Goal: Communication & Community: Answer question/provide support

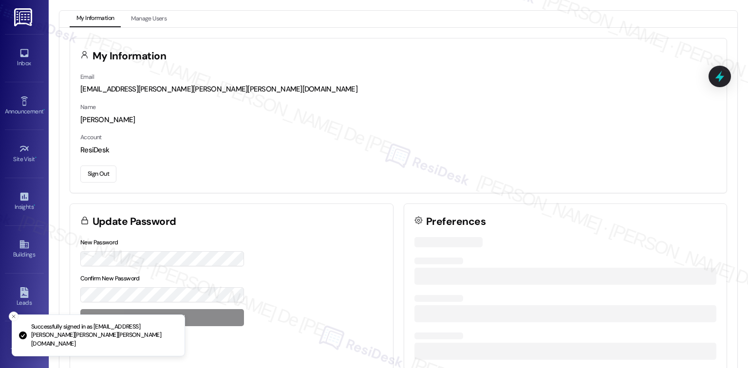
scroll to position [2601, 0]
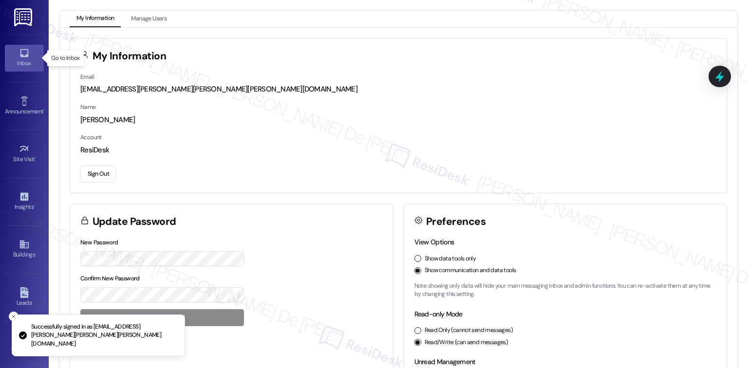
click at [22, 51] on icon at bounding box center [24, 53] width 11 height 11
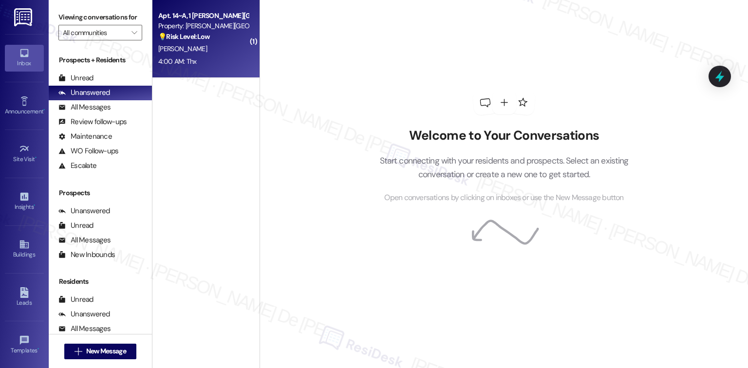
click at [205, 43] on div "[PERSON_NAME]" at bounding box center [203, 49] width 92 height 12
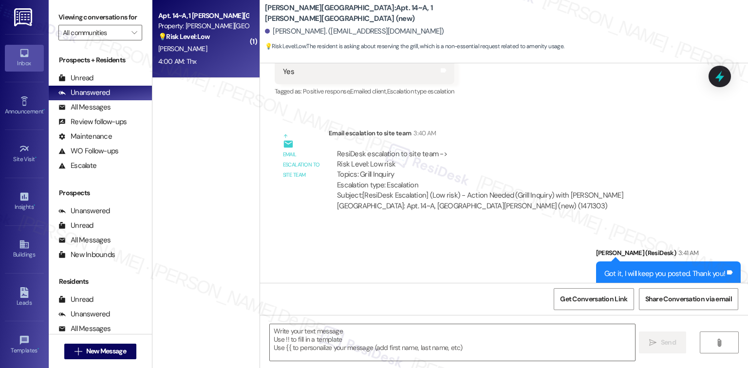
scroll to position [1178, 0]
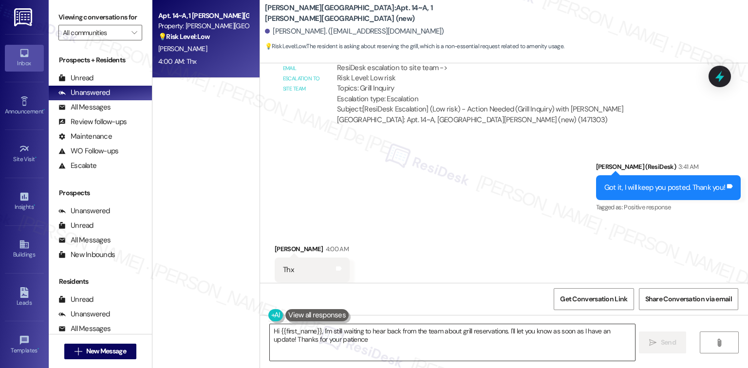
type textarea "Hi {{first_name}}, I'm still waiting to hear back from the team about grill res…"
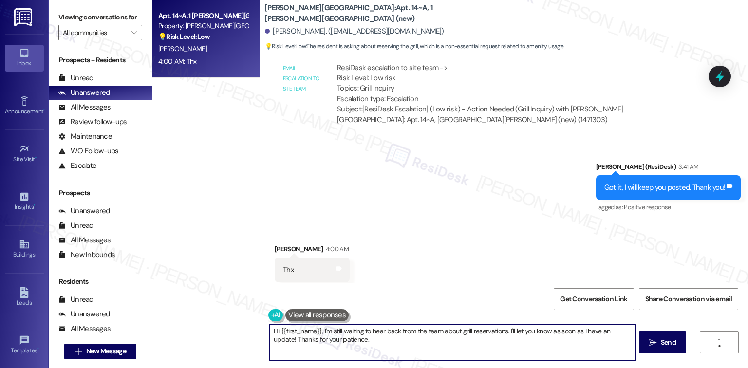
type textarea "Hi {{first_name}}, I'm still waiting to hear back from the team about grill res…"
drag, startPoint x: 355, startPoint y: 344, endPoint x: 222, endPoint y: 316, distance: 135.6
click at [226, 313] on div "Apt. 14~A, 1 [PERSON_NAME][GEOGRAPHIC_DATA] (new) Property: [PERSON_NAME][GEOGR…" at bounding box center [451, 184] width 596 height 368
drag, startPoint x: 363, startPoint y: 339, endPoint x: 353, endPoint y: 337, distance: 10.3
click at [363, 339] on textarea "Hi {{first_name}}, I'm still waiting to hear back from the team about grill res…" at bounding box center [451, 343] width 365 height 37
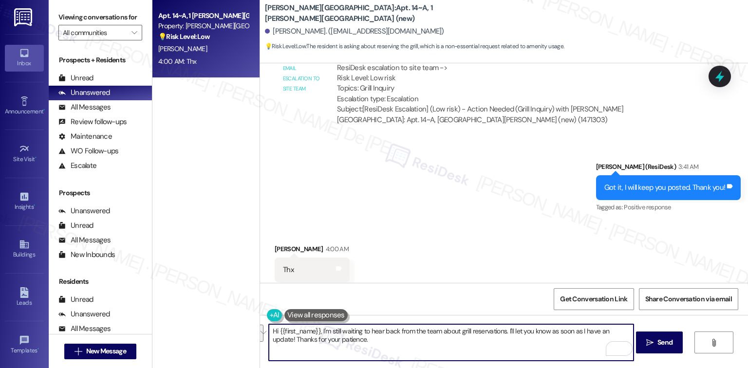
drag, startPoint x: 304, startPoint y: 340, endPoint x: 185, endPoint y: 316, distance: 121.4
click at [191, 310] on div "Apt. 14~A, 1 [PERSON_NAME][GEOGRAPHIC_DATA] (new) Property: [PERSON_NAME][GEOGR…" at bounding box center [451, 184] width 596 height 368
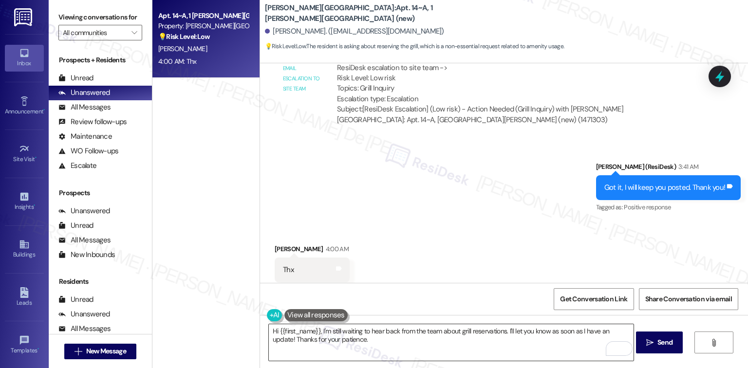
click at [320, 355] on textarea "Hi {{first_name}}, I'm still waiting to hear back from the team about grill res…" at bounding box center [451, 343] width 365 height 37
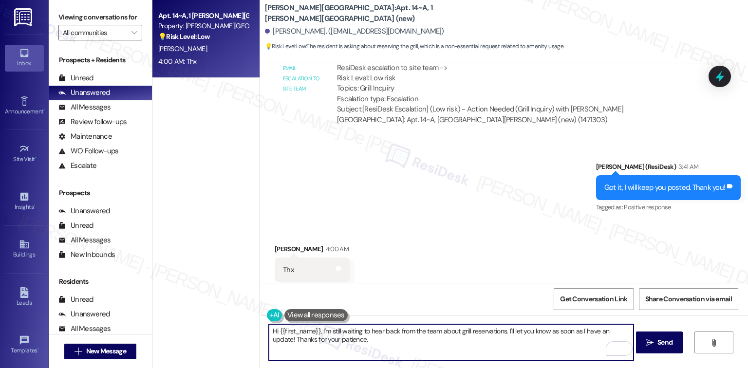
click at [320, 355] on textarea "Hi {{first_name}}, I'm still waiting to hear back from the team about grill res…" at bounding box center [451, 343] width 365 height 37
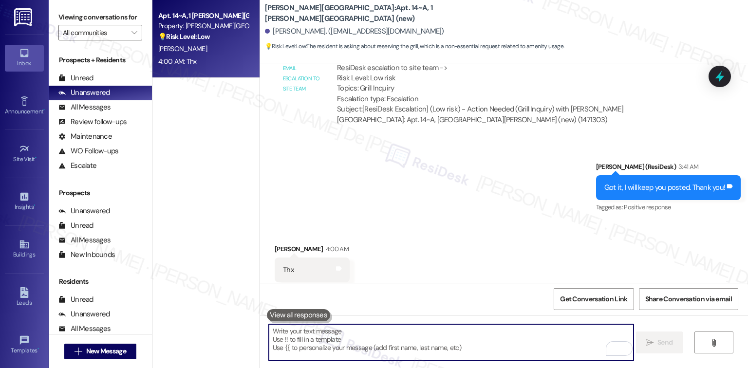
click at [545, 334] on textarea "To enrich screen reader interactions, please activate Accessibility in Grammarl…" at bounding box center [451, 343] width 365 height 37
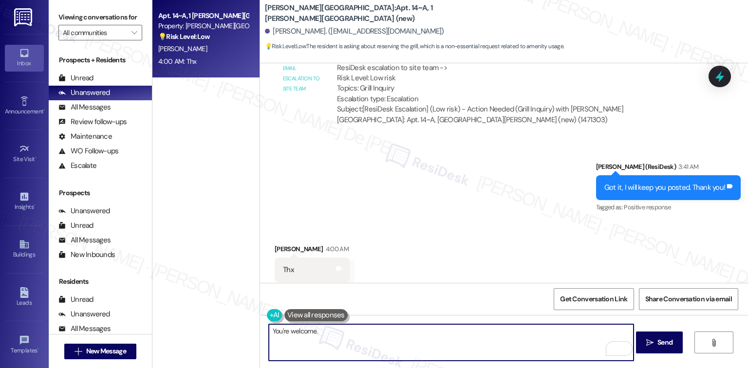
type textarea "You're welcome.."
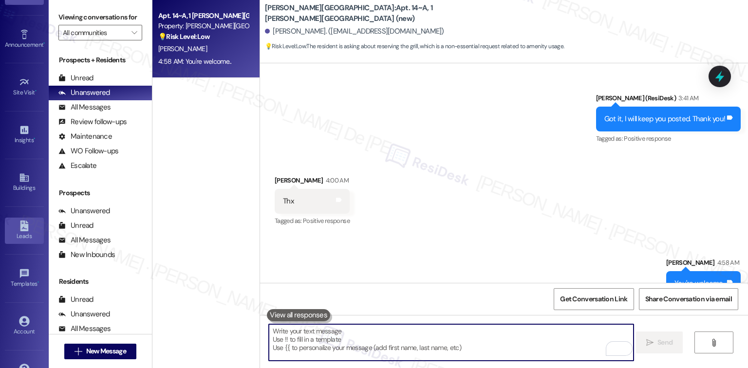
scroll to position [94, 0]
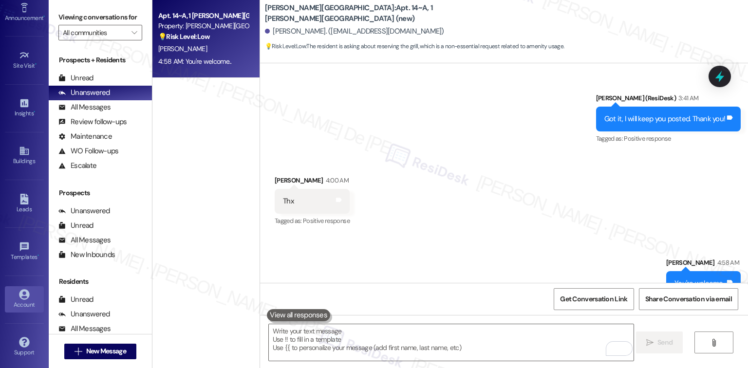
click at [14, 292] on link "Account" at bounding box center [24, 300] width 39 height 26
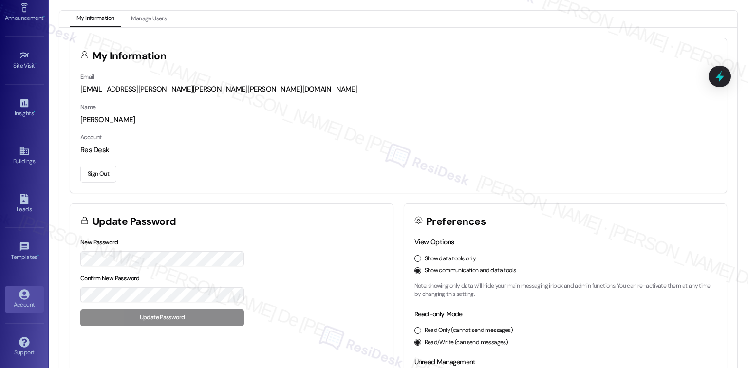
click at [94, 173] on button "Sign Out" at bounding box center [98, 174] width 36 height 17
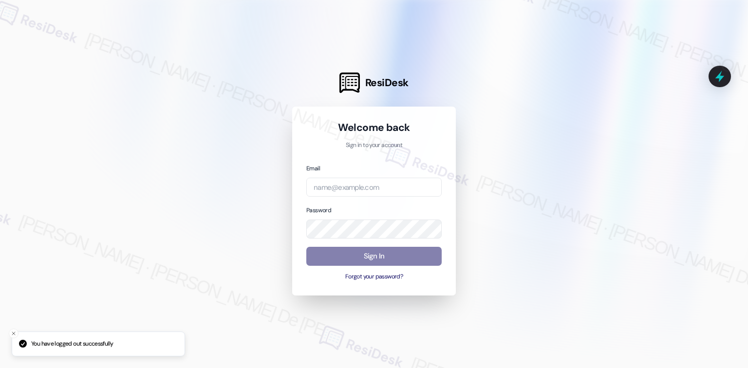
click at [377, 197] on div "Email Password Sign In Forgot your password?" at bounding box center [373, 222] width 135 height 118
click at [377, 190] on input "email" at bounding box center [373, 187] width 135 height 19
click at [376, 189] on input "email" at bounding box center [373, 187] width 135 height 19
click at [0, 368] on com-1password-button at bounding box center [0, 368] width 0 height 0
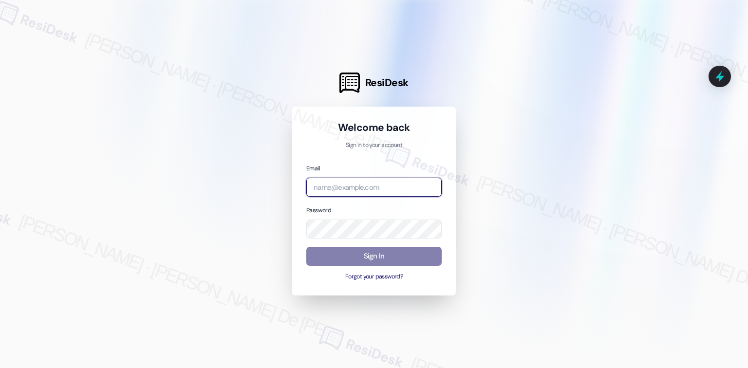
click at [371, 189] on input "email" at bounding box center [373, 187] width 135 height 19
type input "[EMAIL_ADDRESS][PERSON_NAME][PERSON_NAME][PERSON_NAME][DOMAIN_NAME]"
